Goal: Transaction & Acquisition: Obtain resource

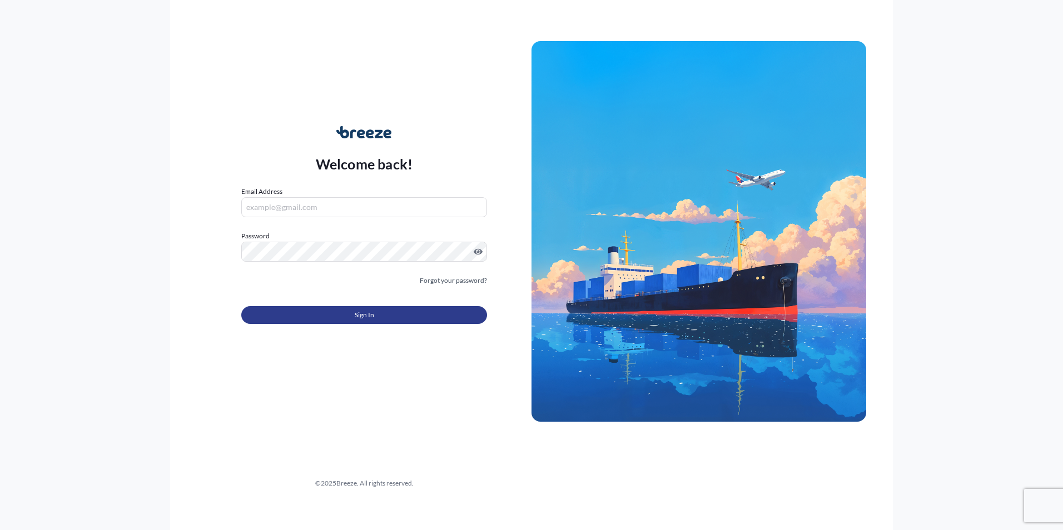
type input "[PERSON_NAME][EMAIL_ADDRESS][DOMAIN_NAME]"
click at [344, 317] on button "Sign In" at bounding box center [364, 315] width 246 height 18
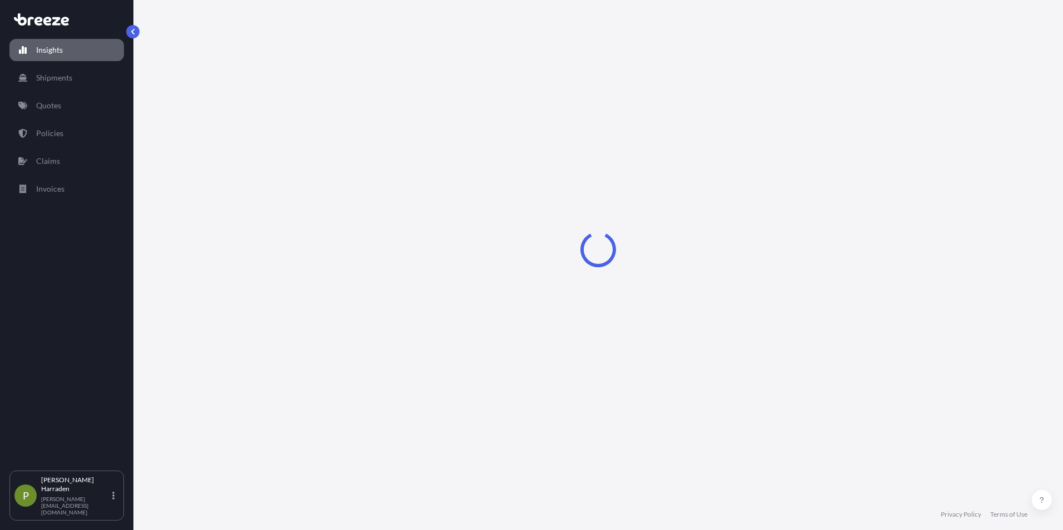
select select "2025"
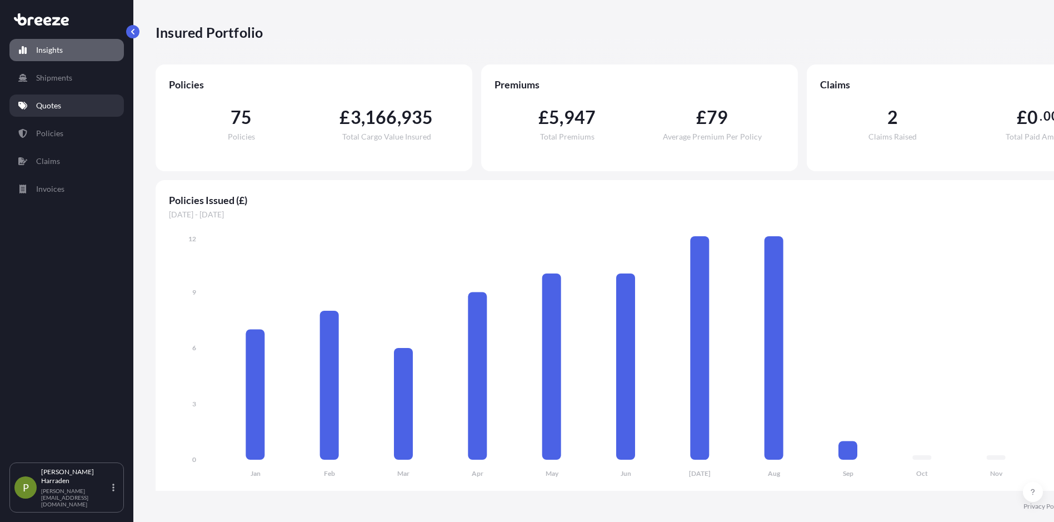
click at [53, 102] on p "Quotes" at bounding box center [48, 105] width 25 height 11
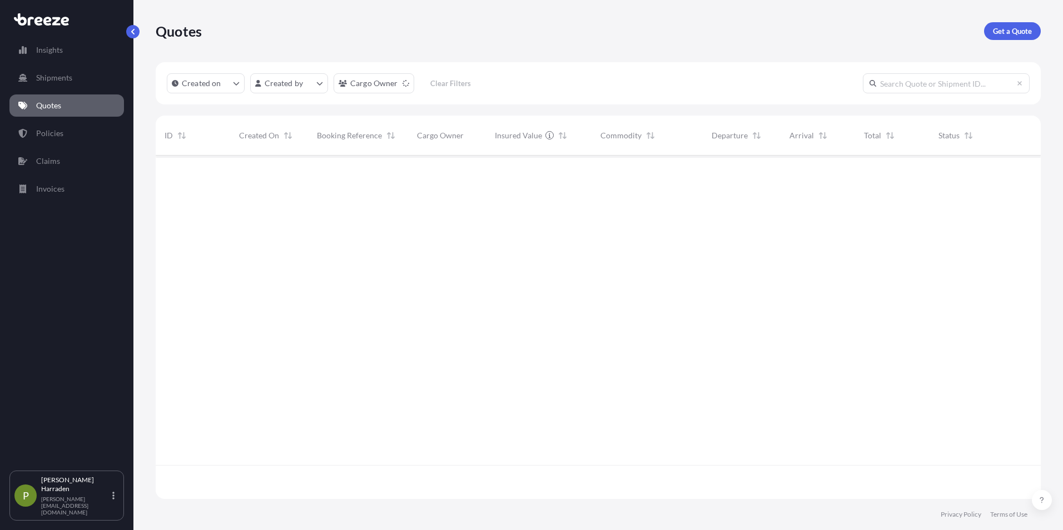
scroll to position [341, 876]
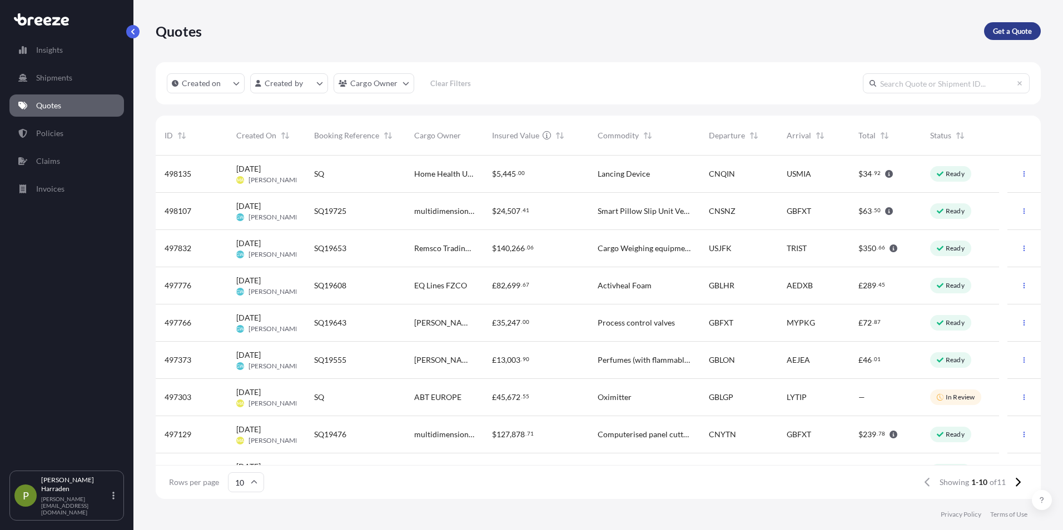
click at [1000, 28] on p "Get a Quote" at bounding box center [1012, 31] width 39 height 11
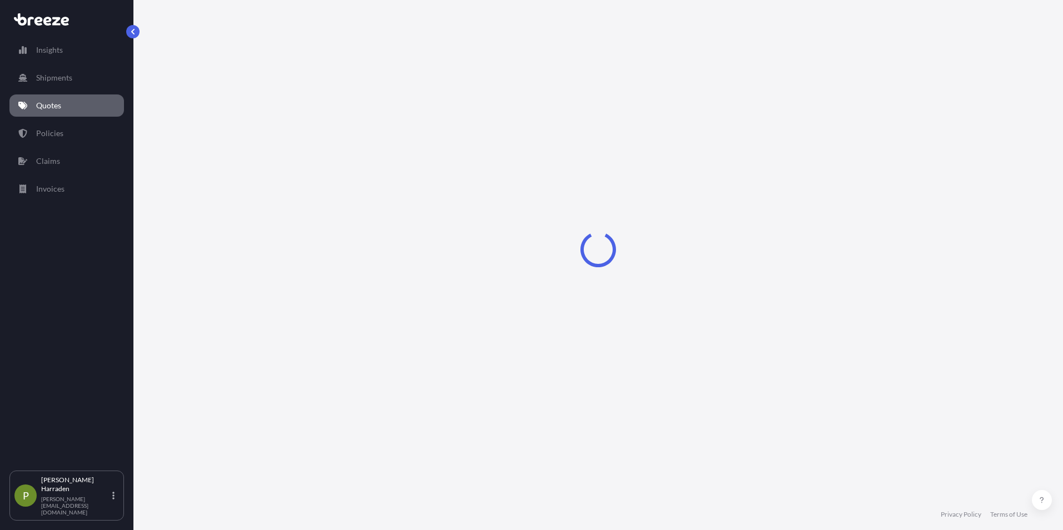
select select "Sea"
select select "1"
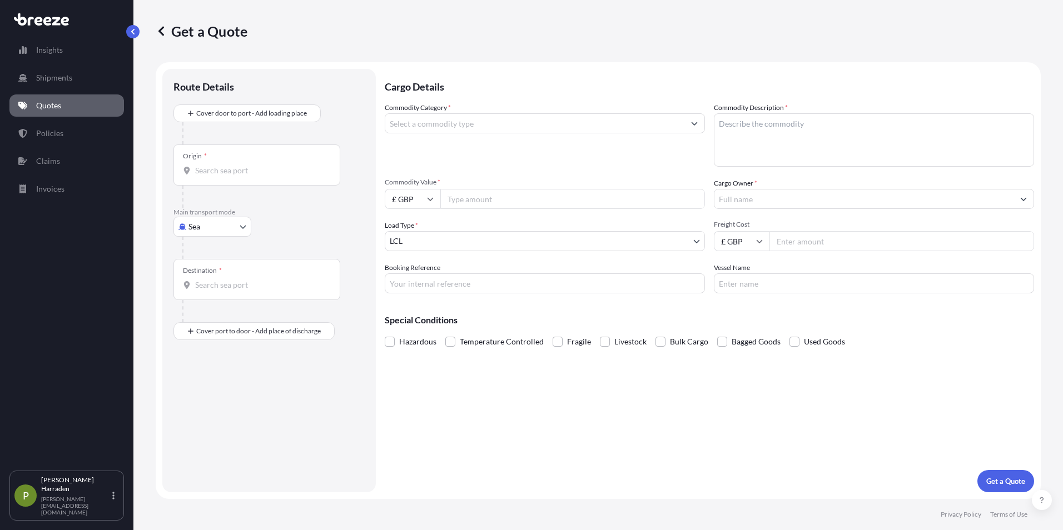
click at [205, 166] on input "Origin *" at bounding box center [260, 170] width 131 height 11
type input "CNSNZ - [GEOGRAPHIC_DATA], [GEOGRAPHIC_DATA]"
click at [217, 288] on input "Destination *" at bounding box center [260, 289] width 131 height 11
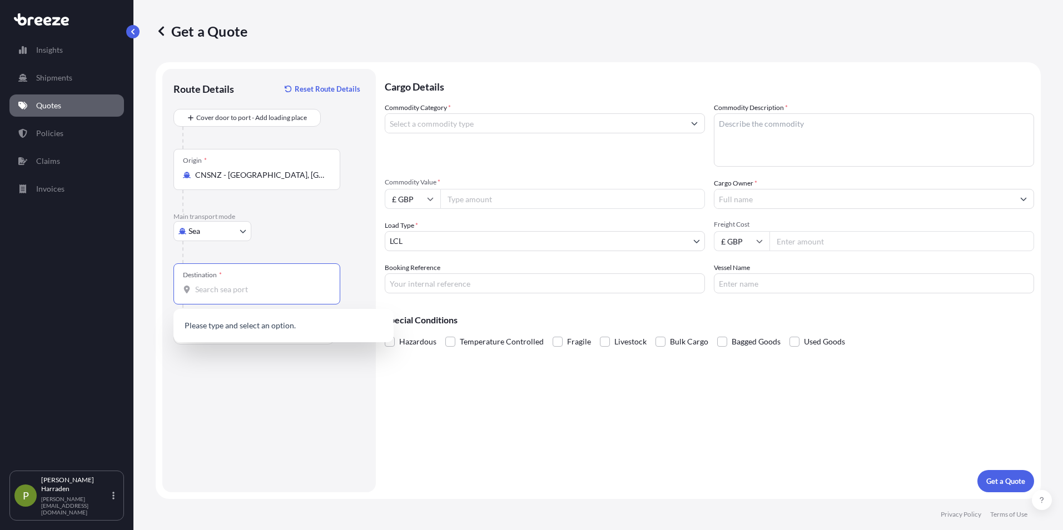
click at [222, 287] on input "Destination *" at bounding box center [260, 289] width 131 height 11
drag, startPoint x: 211, startPoint y: 326, endPoint x: 213, endPoint y: 310, distance: 16.3
click at [211, 325] on p "Please type and select an option." at bounding box center [283, 325] width 211 height 24
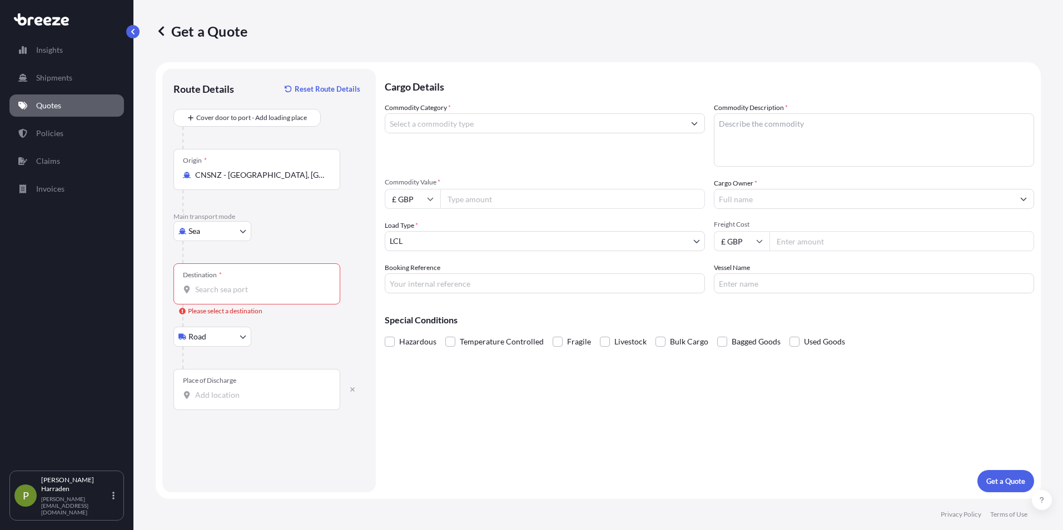
click at [190, 287] on icon at bounding box center [187, 290] width 8 height 8
click at [195, 287] on input "Destination * Please select a destination" at bounding box center [260, 289] width 131 height 11
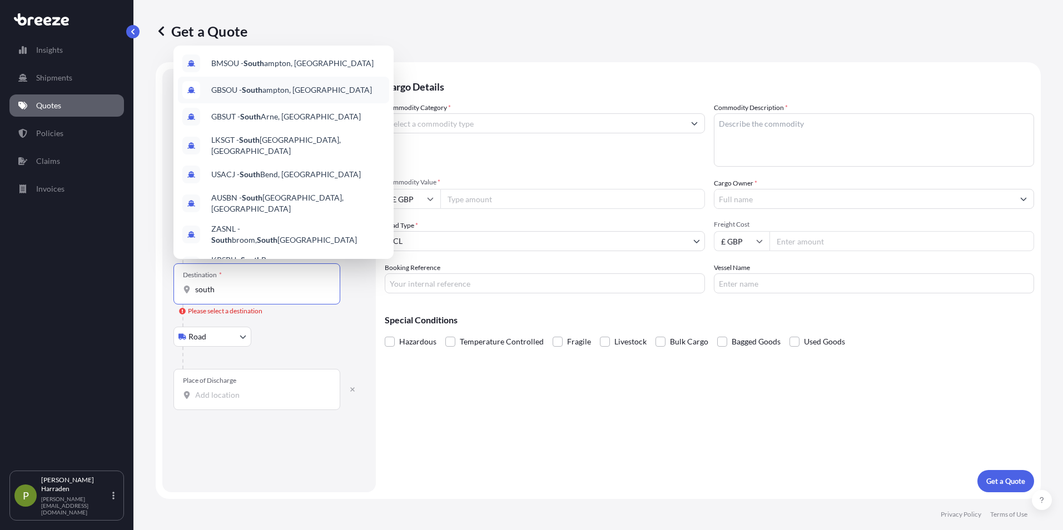
click at [242, 88] on span "GBSOU - [GEOGRAPHIC_DATA], [GEOGRAPHIC_DATA]" at bounding box center [291, 89] width 161 height 11
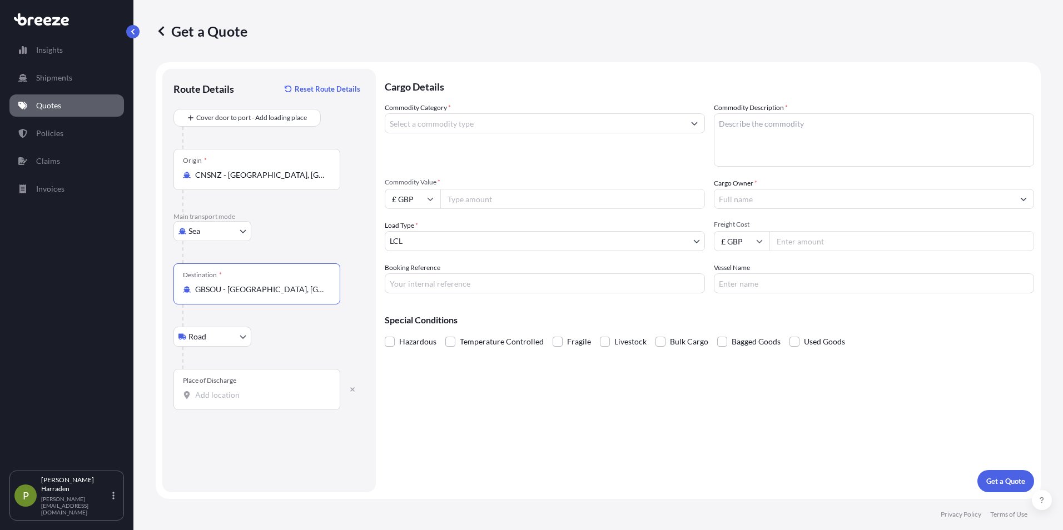
type input "GBSOU - [GEOGRAPHIC_DATA], [GEOGRAPHIC_DATA]"
click at [199, 395] on input "Place of Discharge" at bounding box center [260, 395] width 131 height 11
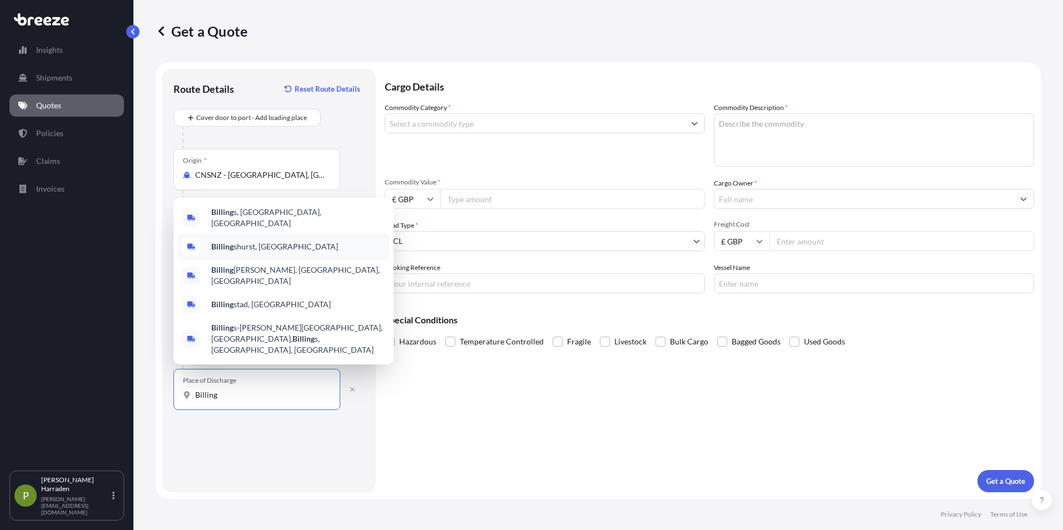
click at [233, 251] on b "Billing" at bounding box center [222, 246] width 22 height 9
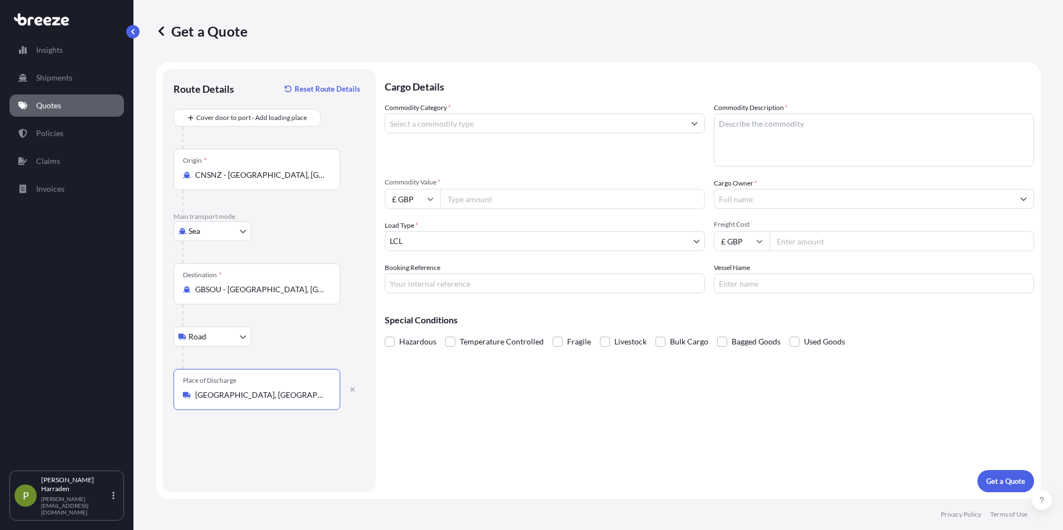
type input "[GEOGRAPHIC_DATA], [GEOGRAPHIC_DATA]"
click at [406, 121] on input "Commodity Category *" at bounding box center [534, 123] width 299 height 20
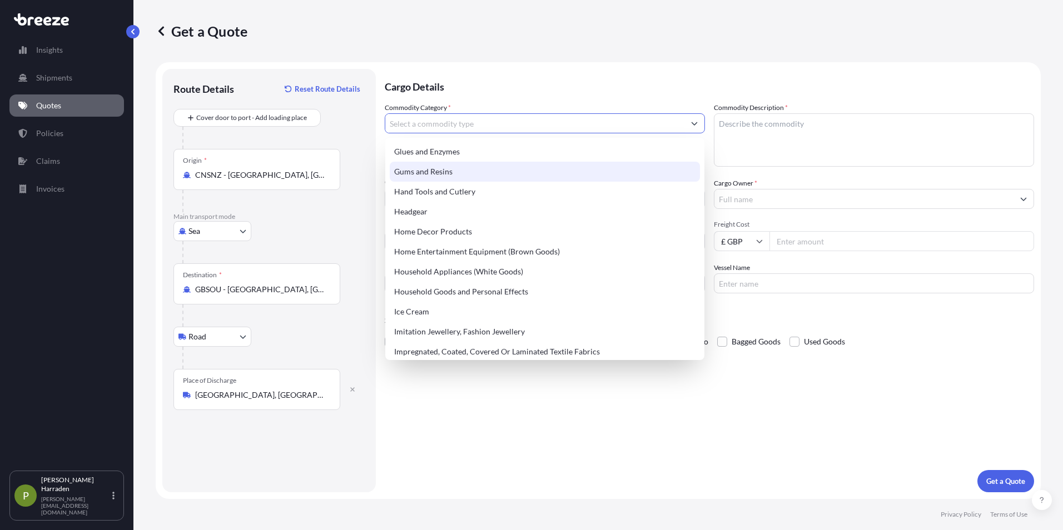
scroll to position [1000, 0]
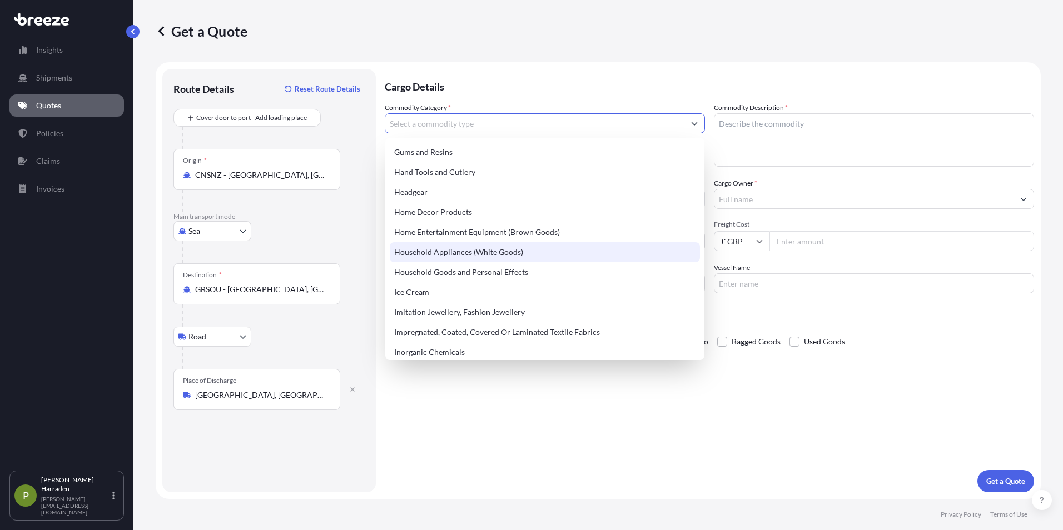
click at [416, 253] on div "Household Appliances (White Goods)" at bounding box center [545, 252] width 310 height 20
type input "Household Appliances (White Goods)"
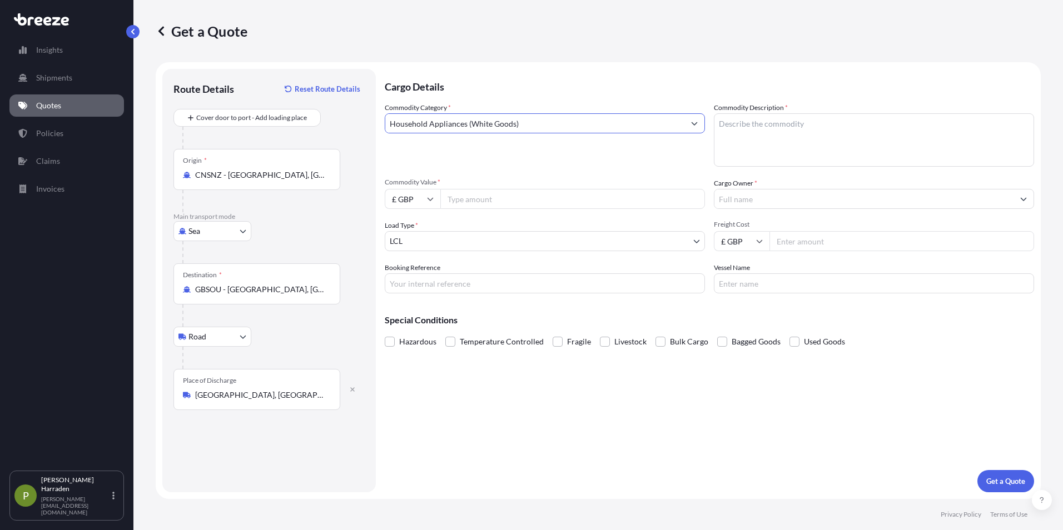
click at [718, 122] on textarea "Commodity Description *" at bounding box center [874, 139] width 320 height 53
type textarea "Single wheel knife sharpener"
click at [432, 200] on icon at bounding box center [430, 199] width 7 height 7
click at [408, 275] on div "$ USD" at bounding box center [412, 276] width 47 height 21
type input "$ USD"
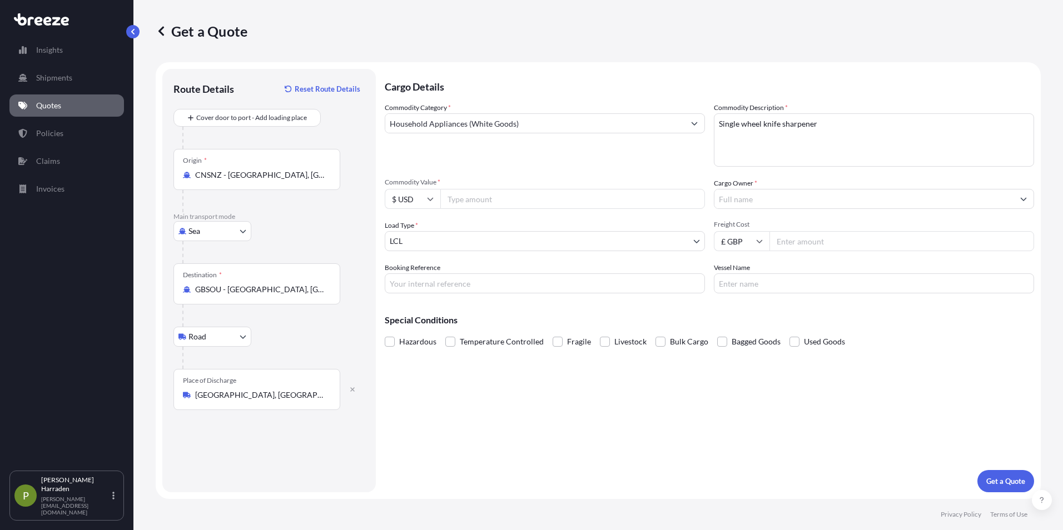
drag, startPoint x: 457, startPoint y: 202, endPoint x: 467, endPoint y: 198, distance: 10.9
click at [456, 201] on input "Commodity Value *" at bounding box center [572, 199] width 265 height 20
type input "4250.00"
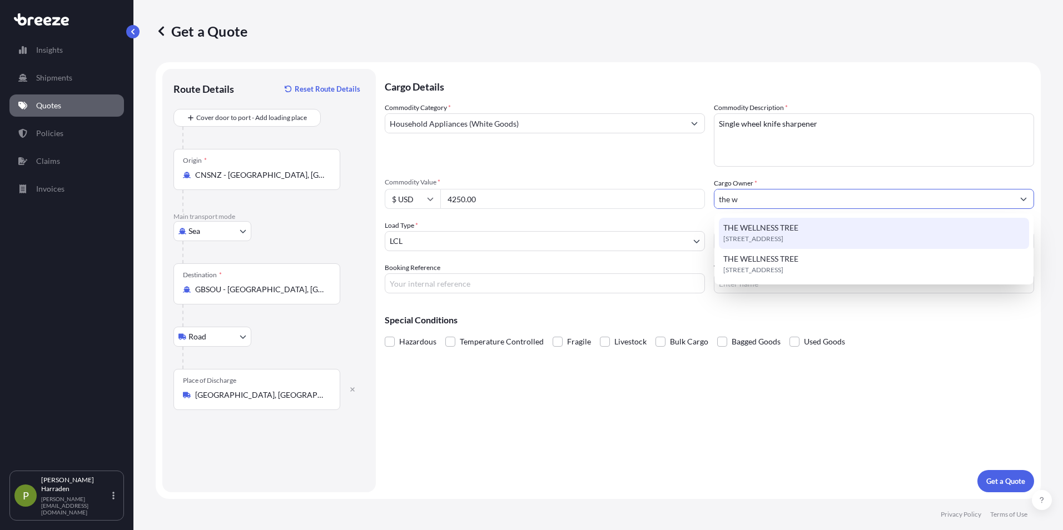
click at [746, 236] on span "[STREET_ADDRESS]" at bounding box center [753, 238] width 60 height 11
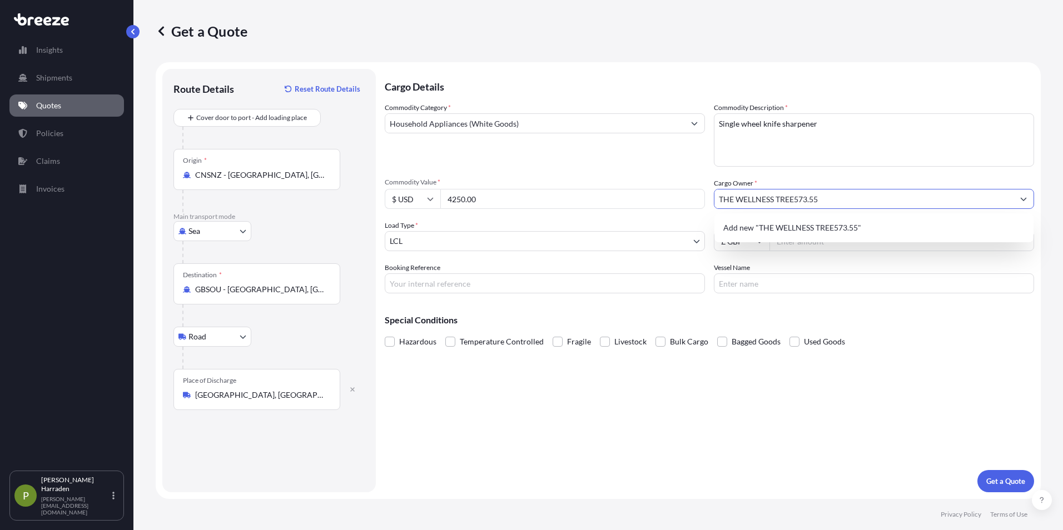
drag, startPoint x: 794, startPoint y: 200, endPoint x: 840, endPoint y: 198, distance: 45.6
click at [840, 198] on input "THE WELLNESS TREE573.55" at bounding box center [863, 199] width 299 height 20
type input "THE WELLNESS TREE"
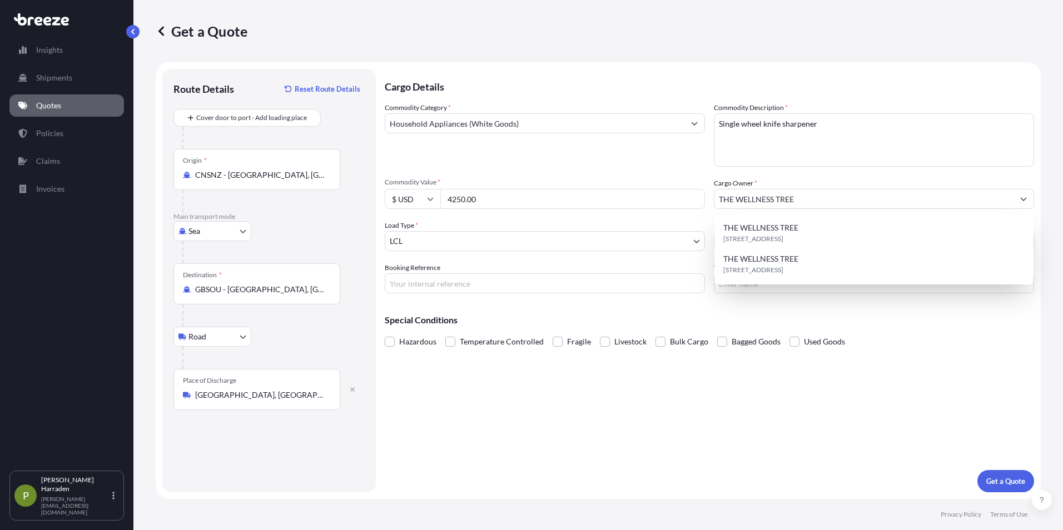
click at [767, 315] on div "Special Conditions Hazardous Temperature Controlled Fragile Livestock Bulk Carg…" at bounding box center [709, 326] width 649 height 48
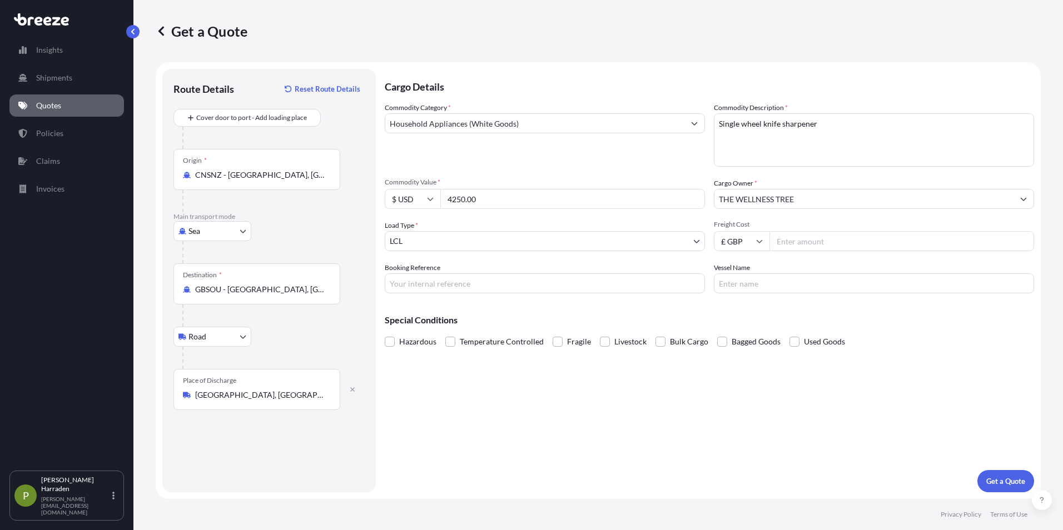
click at [788, 240] on input "Freight Cost" at bounding box center [901, 241] width 265 height 20
type input "573.55"
click at [459, 283] on input "Booking Reference" at bounding box center [545, 283] width 320 height 20
type input "SI31748"
click at [721, 282] on input "Vessel Name" at bounding box center [874, 283] width 320 height 20
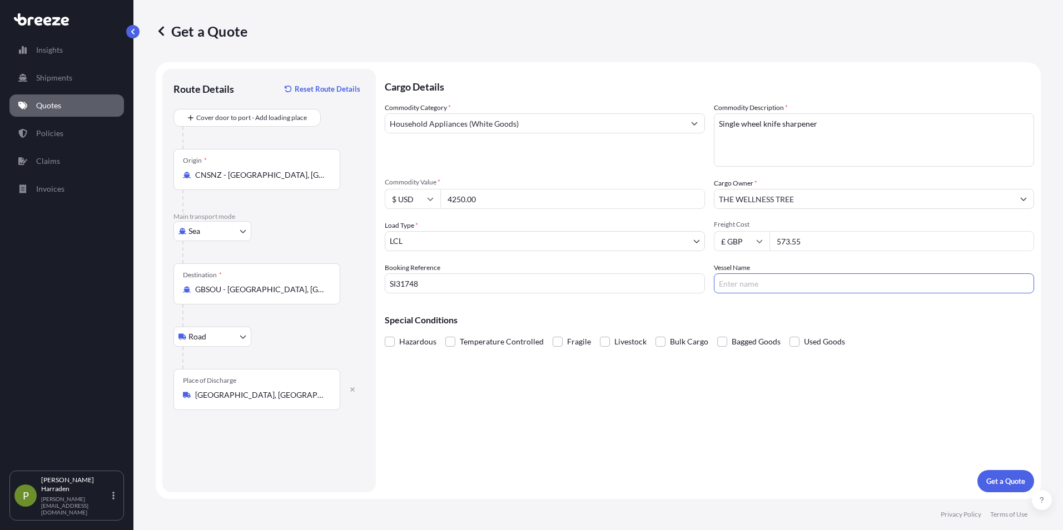
click at [728, 283] on input "Vessel Name" at bounding box center [874, 283] width 320 height 20
click at [699, 307] on div "Special Conditions Hazardous Temperature Controlled Fragile Livestock Bulk Carg…" at bounding box center [709, 326] width 649 height 48
click at [1001, 478] on p "Get a Quote" at bounding box center [1005, 481] width 39 height 11
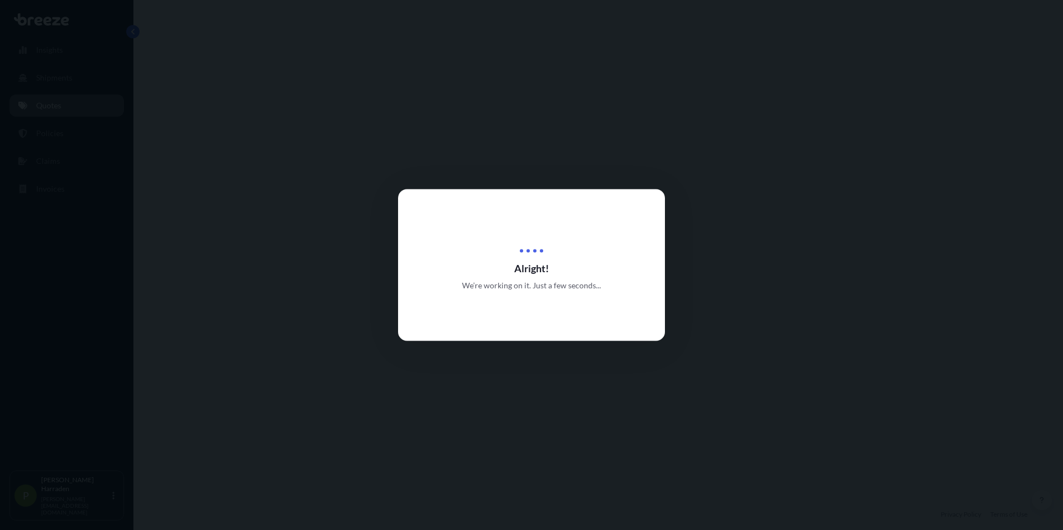
select select "Sea"
select select "Road"
select select "1"
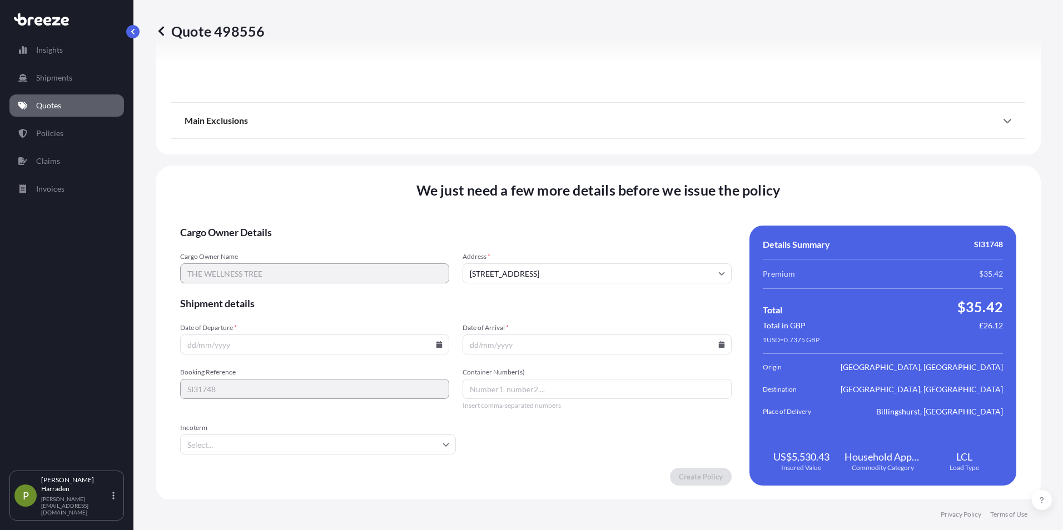
scroll to position [1323, 0]
